Goal: Information Seeking & Learning: Learn about a topic

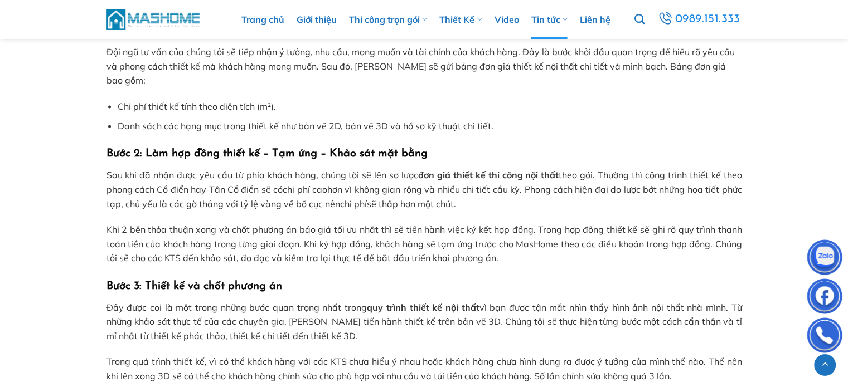
scroll to position [2301, 0]
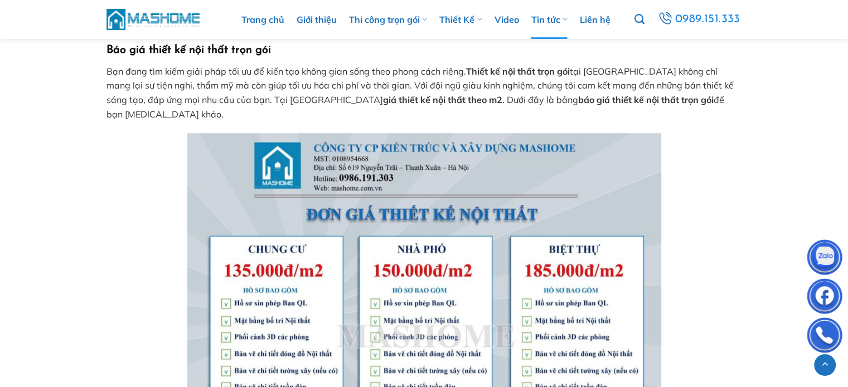
scroll to position [1338, 0]
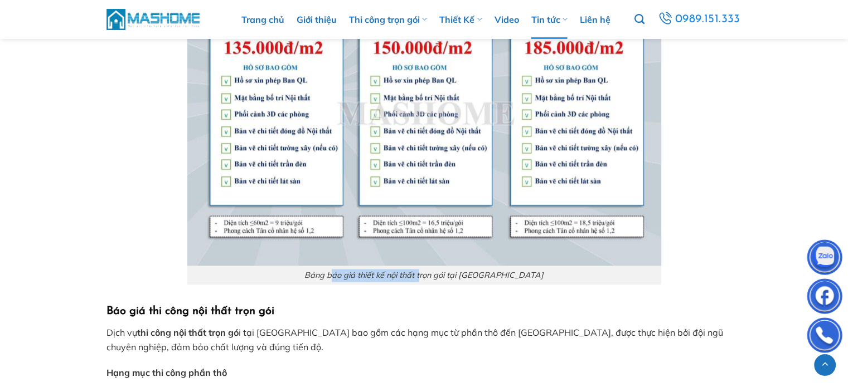
drag, startPoint x: 355, startPoint y: 266, endPoint x: 442, endPoint y: 255, distance: 87.1
click at [442, 266] on figcaption "Bảng báo giá thiết kế nội thất trọn gói tại [GEOGRAPHIC_DATA]" at bounding box center [424, 276] width 474 height 20
click at [442, 270] on em "Bảng báo giá thiết kế nội thất trọn gói tại [GEOGRAPHIC_DATA]" at bounding box center [423, 275] width 239 height 10
drag, startPoint x: 399, startPoint y: 260, endPoint x: 466, endPoint y: 261, distance: 67.5
click at [466, 270] on em "Bảng báo giá thiết kế nội thất trọn gói tại [GEOGRAPHIC_DATA]" at bounding box center [423, 275] width 239 height 10
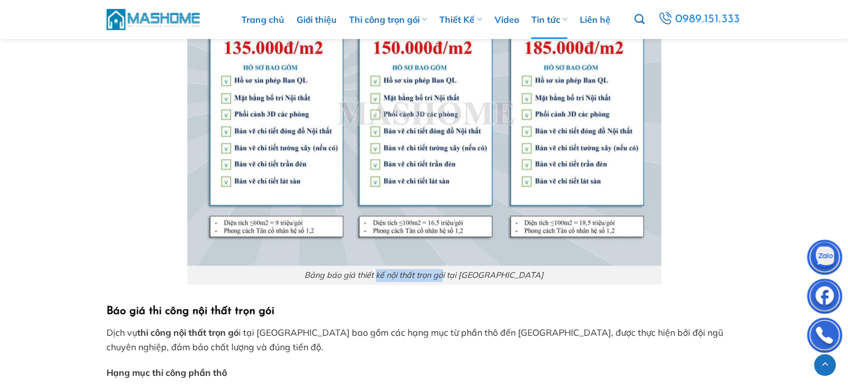
click at [466, 270] on em "Bảng báo giá thiết kế nội thất trọn gói tại [GEOGRAPHIC_DATA]" at bounding box center [423, 275] width 239 height 10
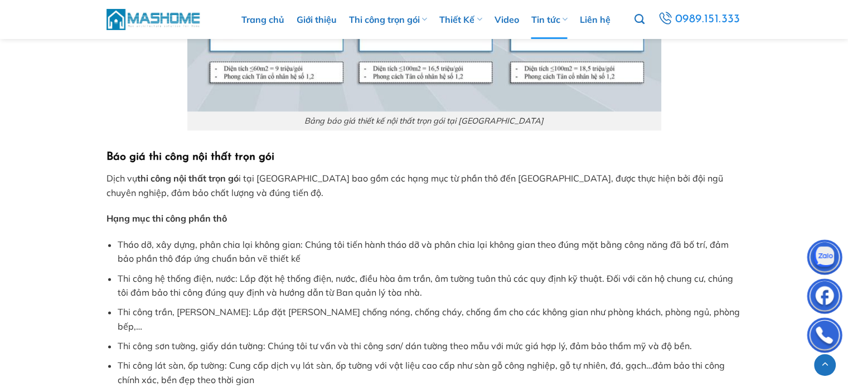
scroll to position [1561, 0]
